Goal: Task Accomplishment & Management: Manage account settings

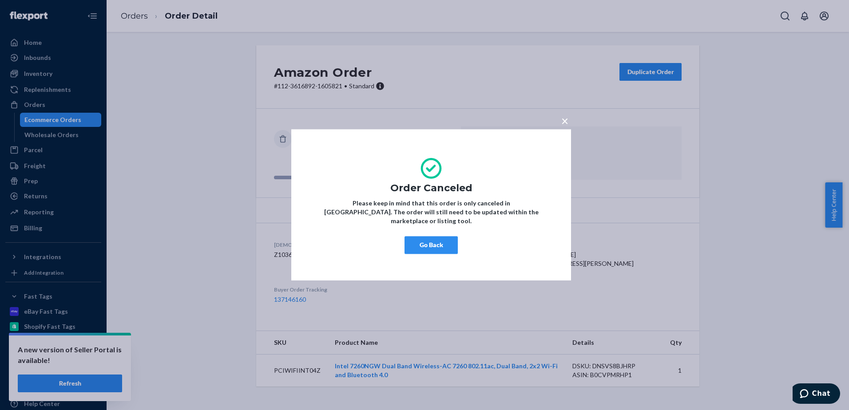
click at [431, 241] on button "Go Back" at bounding box center [431, 246] width 53 height 18
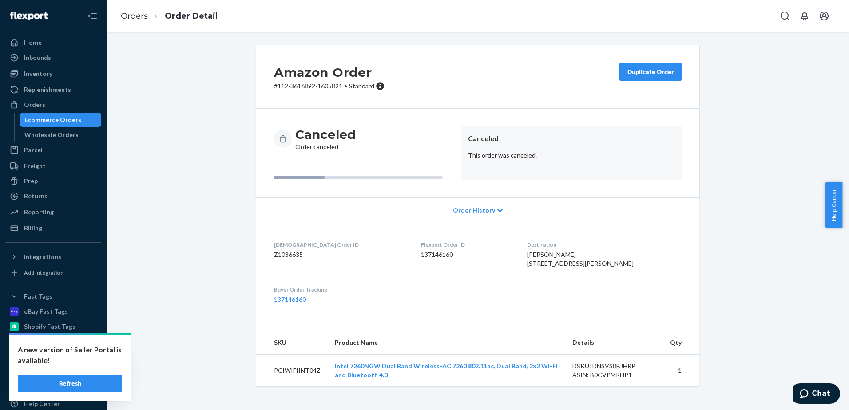
click at [95, 384] on button "Refresh" at bounding box center [70, 384] width 104 height 18
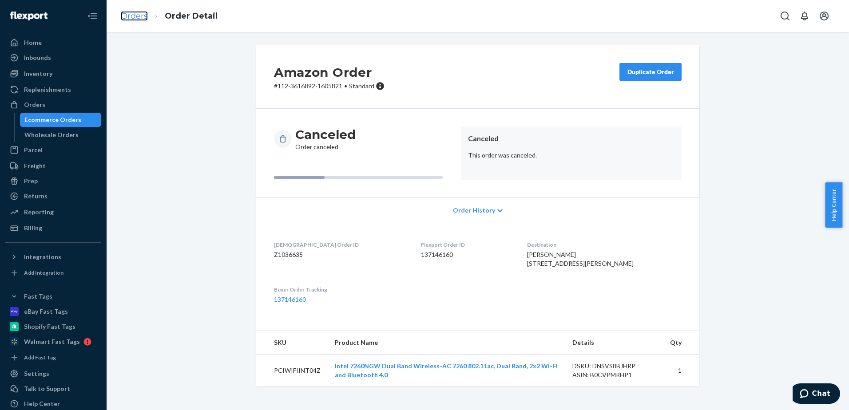
click at [130, 16] on link "Orders" at bounding box center [134, 16] width 27 height 10
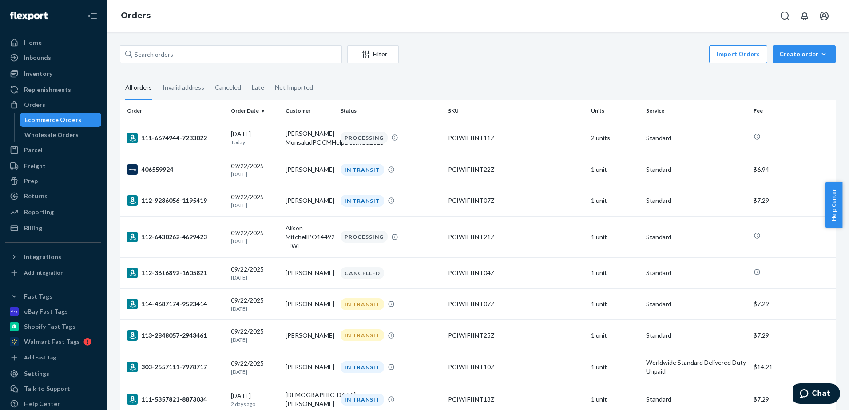
click at [451, 135] on div "PCIWIFIINT11Z" at bounding box center [516, 138] width 136 height 9
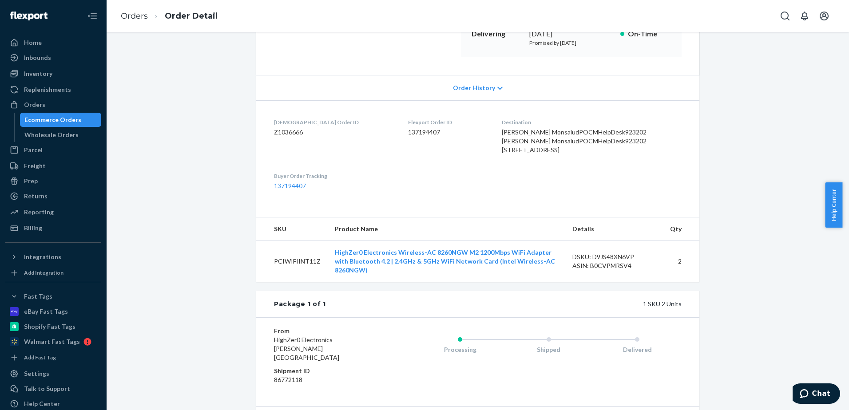
scroll to position [74, 0]
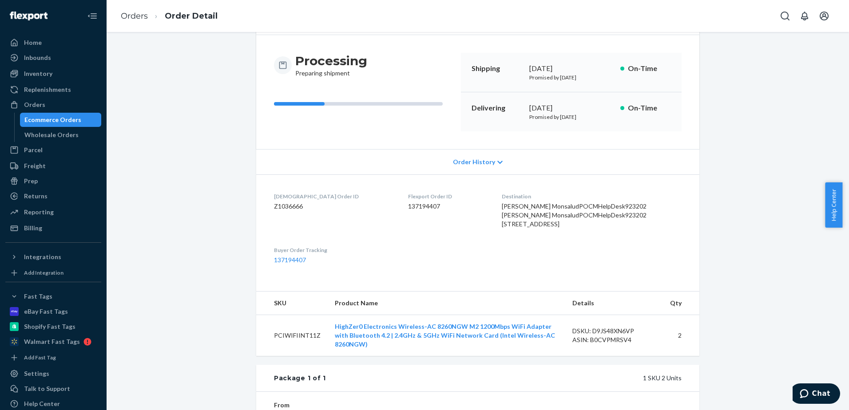
click at [476, 160] on span "Order History" at bounding box center [474, 162] width 42 height 9
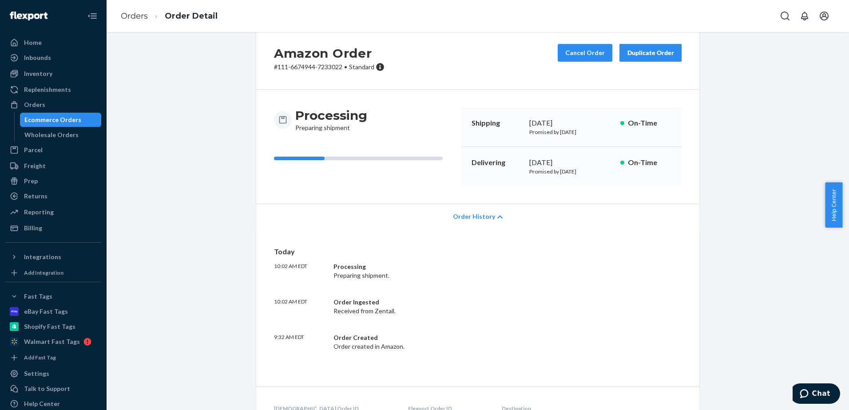
scroll to position [0, 0]
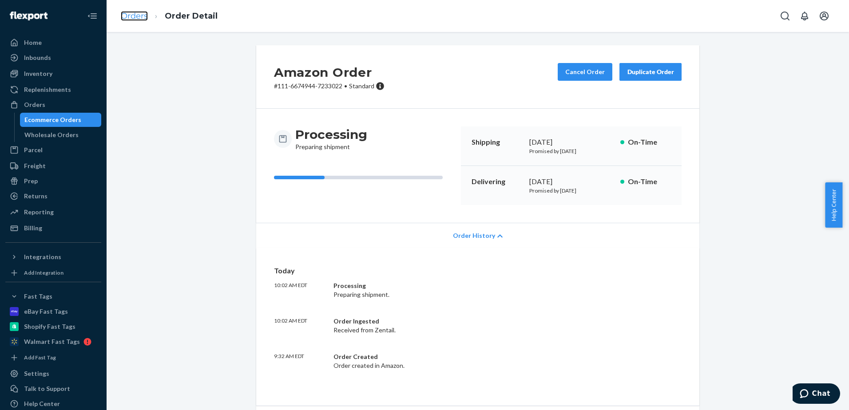
click at [143, 17] on link "Orders" at bounding box center [134, 16] width 27 height 10
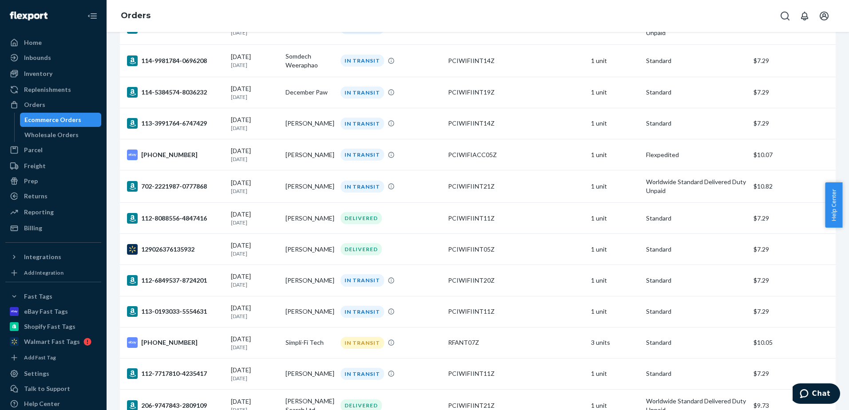
scroll to position [592, 0]
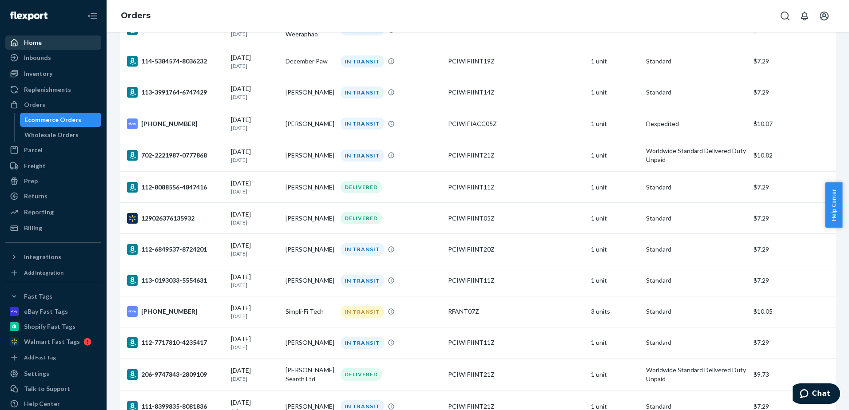
click at [40, 47] on div "Home" at bounding box center [33, 42] width 18 height 9
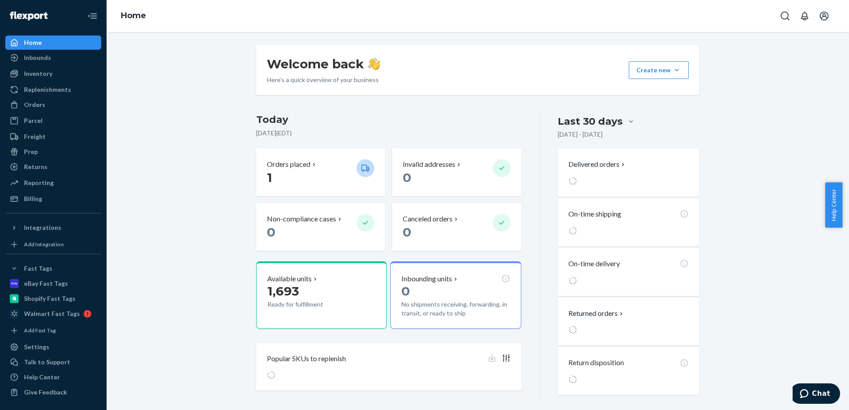
click at [214, 87] on div "Welcome back Here’s a quick overview of your business Create new Create new inb…" at bounding box center [477, 223] width 729 height 356
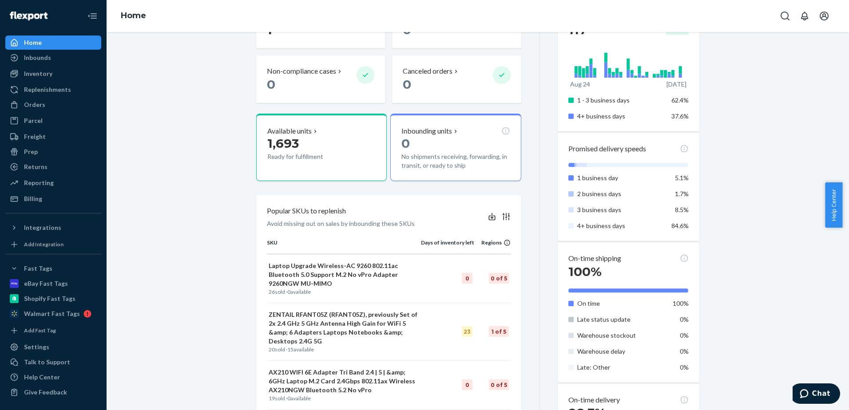
scroll to position [222, 0]
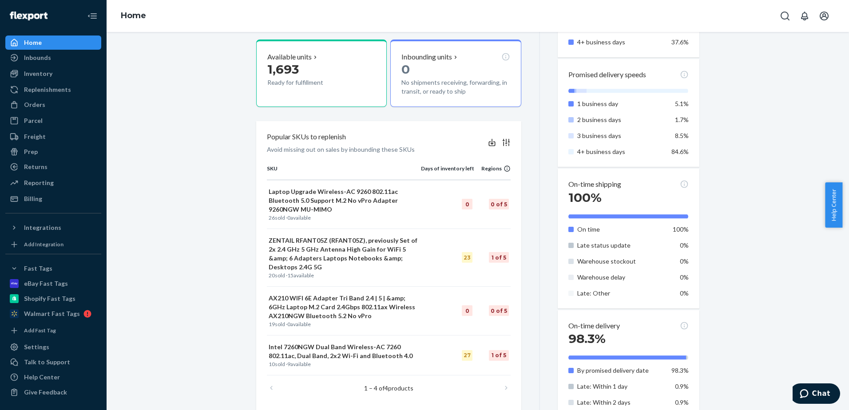
click at [207, 158] on div "Welcome back Here’s a quick overview of your business Create new Create new inb…" at bounding box center [477, 188] width 729 height 730
click at [39, 169] on div "Returns" at bounding box center [36, 167] width 24 height 9
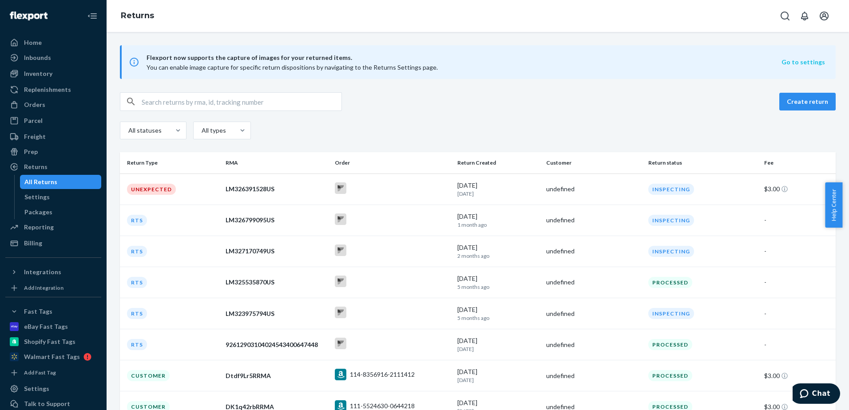
click at [792, 64] on button "Go to settings" at bounding box center [803, 62] width 44 height 9
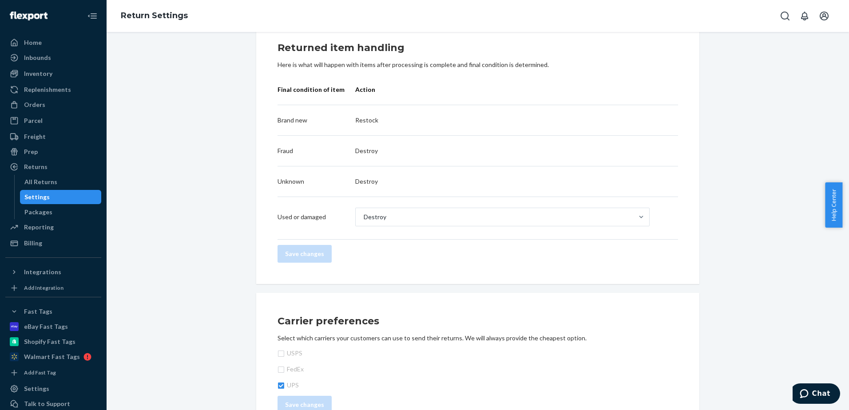
scroll to position [26, 0]
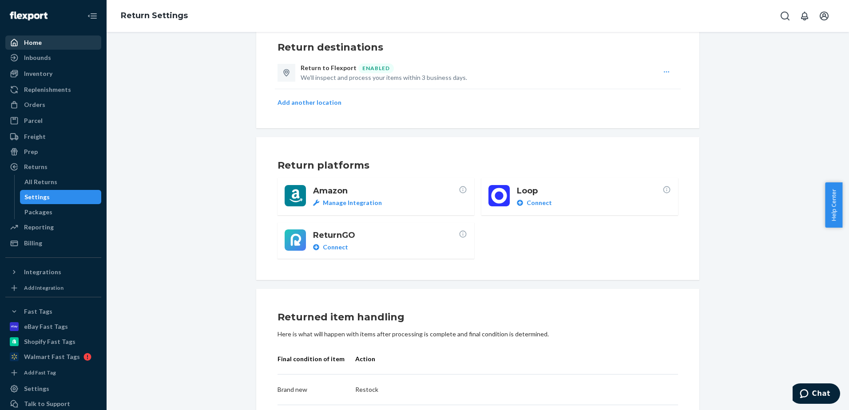
click at [26, 44] on div "Home" at bounding box center [33, 42] width 18 height 9
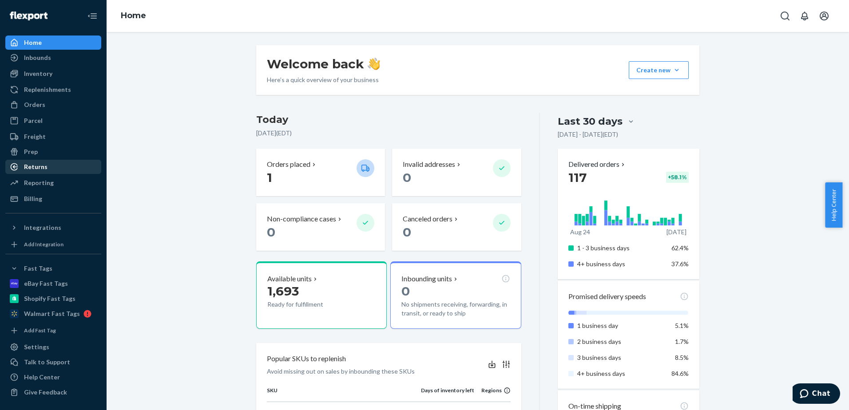
click at [36, 165] on div "Returns" at bounding box center [36, 167] width 24 height 9
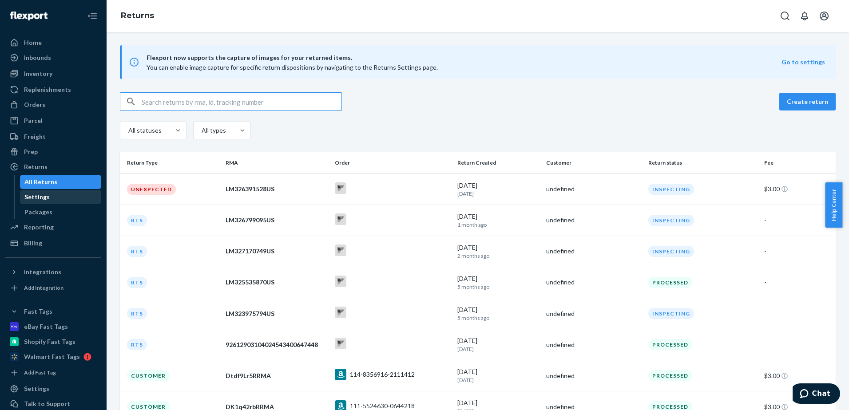
click at [51, 198] on div "Settings" at bounding box center [61, 197] width 80 height 12
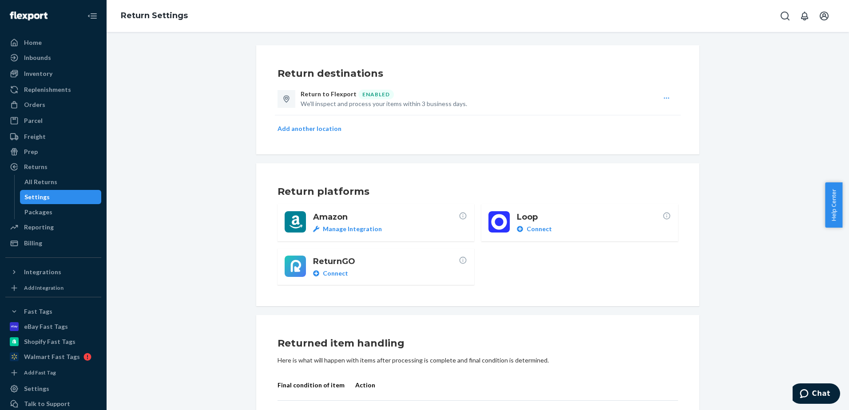
click at [349, 229] on p "Manage Integration" at bounding box center [352, 229] width 59 height 9
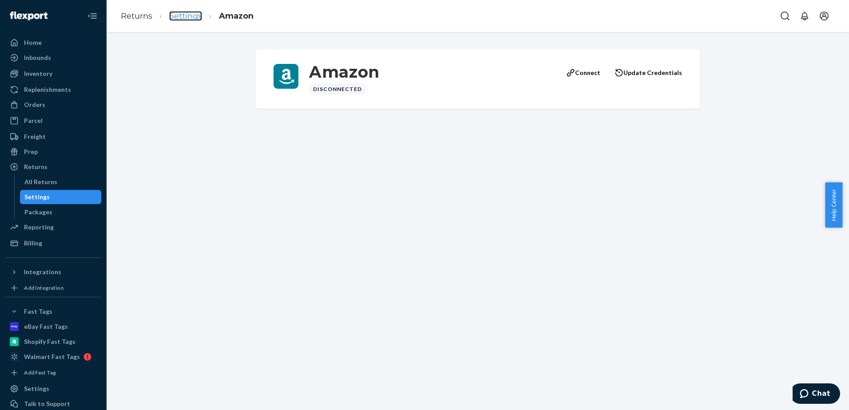
click at [177, 18] on link "Settings" at bounding box center [185, 16] width 33 height 10
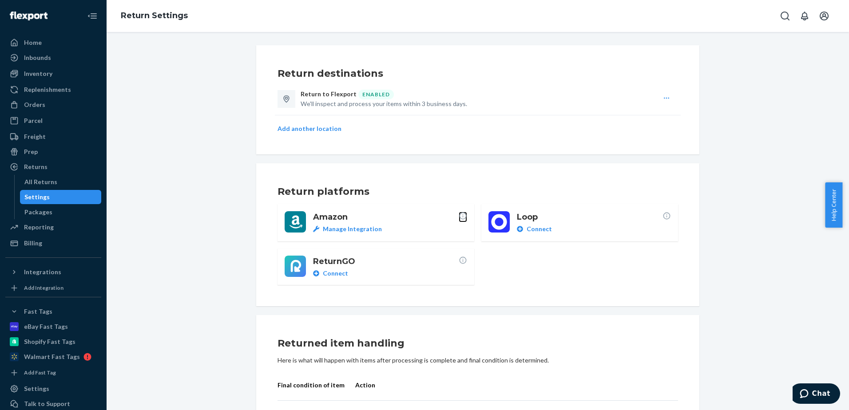
click at [460, 216] on icon at bounding box center [463, 216] width 8 height 8
